Goal: Task Accomplishment & Management: Use online tool/utility

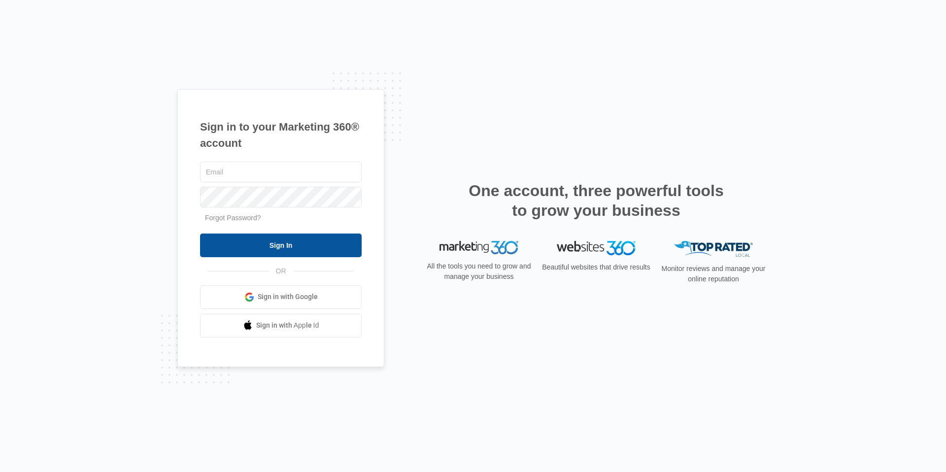
type input "[EMAIL_ADDRESS][DOMAIN_NAME]"
click at [300, 241] on input "Sign In" at bounding box center [281, 246] width 162 height 24
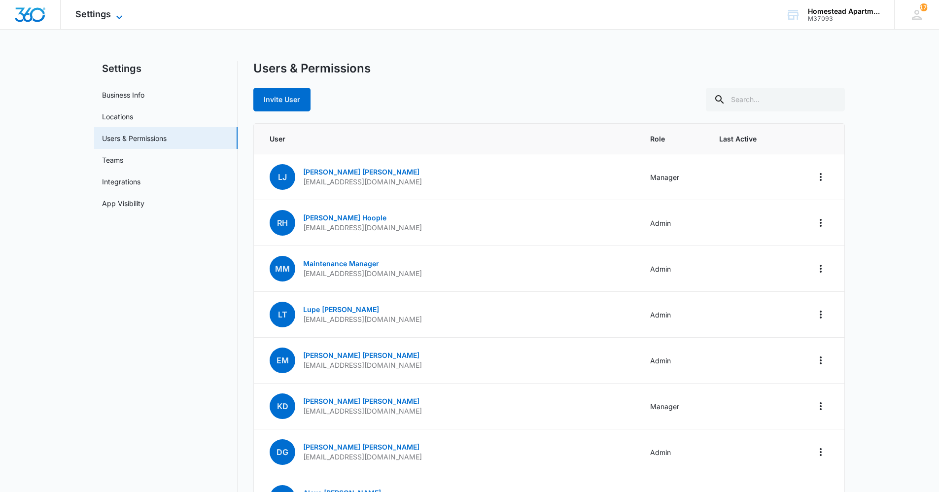
click at [98, 17] on span "Settings" at bounding box center [92, 14] width 35 height 10
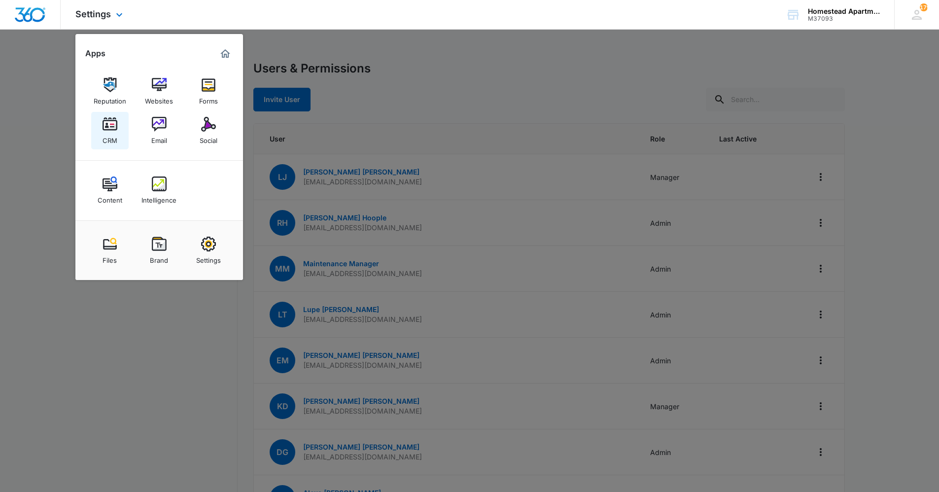
click at [99, 134] on link "CRM" at bounding box center [109, 130] width 37 height 37
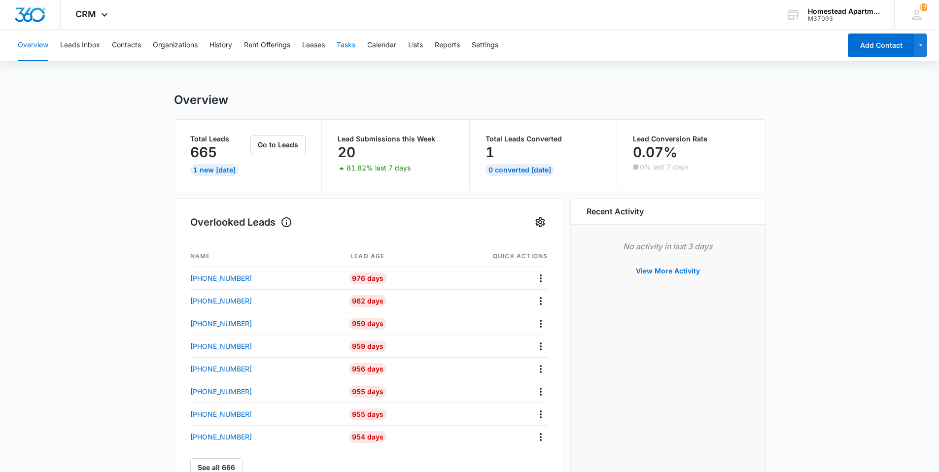
click at [352, 45] on button "Tasks" at bounding box center [346, 46] width 19 height 32
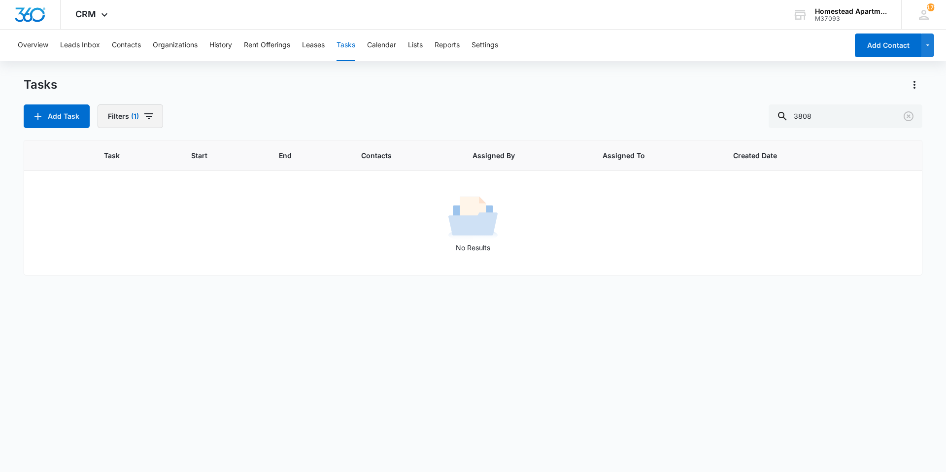
click at [149, 123] on button "Filters (1)" at bounding box center [131, 116] width 66 height 24
click at [170, 152] on icon "Clear" at bounding box center [168, 152] width 6 height 6
click at [112, 234] on div at bounding box center [115, 235] width 10 height 10
click at [110, 234] on input "Complete" at bounding box center [109, 234] width 0 height 0
radio input "false"
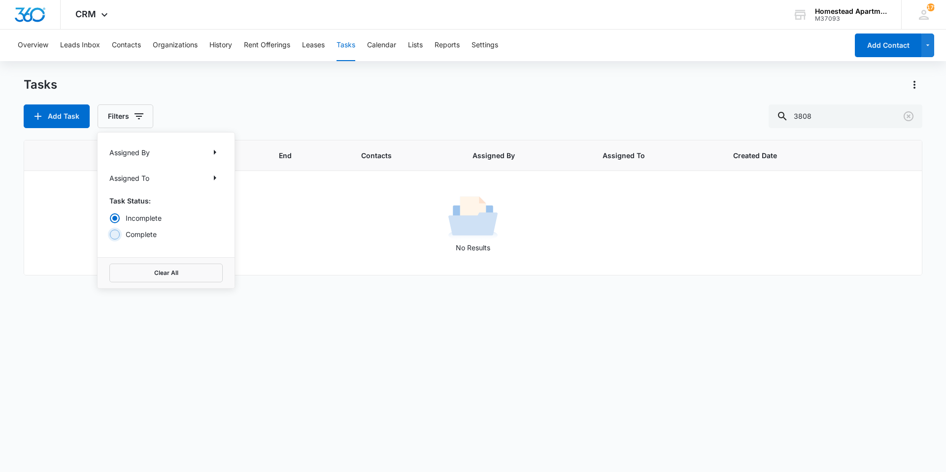
radio input "true"
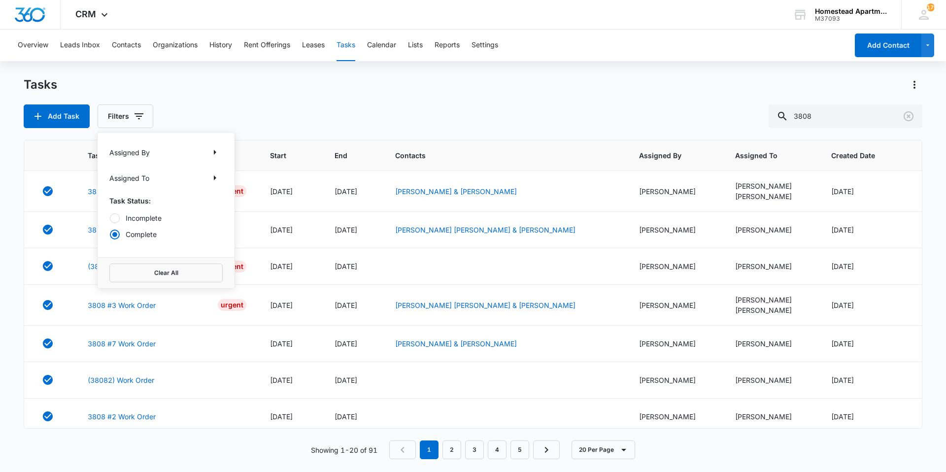
click at [243, 78] on div "Tasks" at bounding box center [473, 85] width 899 height 16
click at [118, 193] on link "3808 #5 Work Order" at bounding box center [122, 191] width 68 height 10
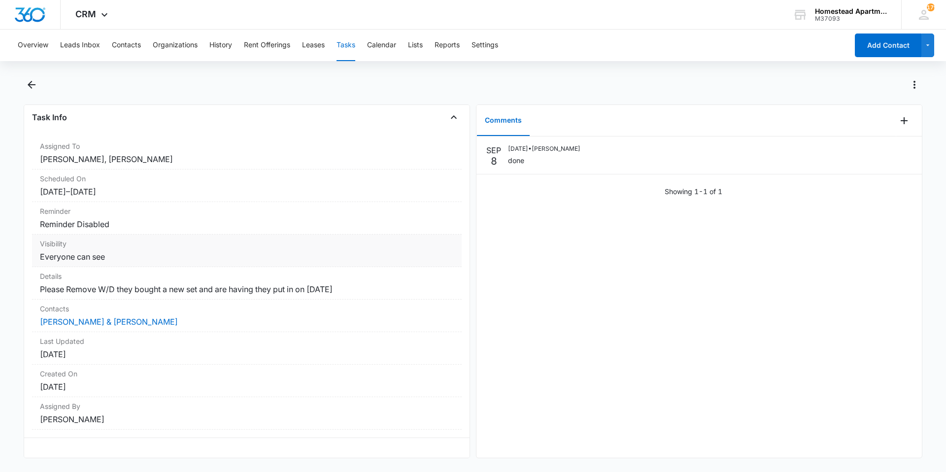
scroll to position [68, 0]
click at [32, 87] on icon "Back" at bounding box center [32, 85] width 12 height 12
